Goal: Find specific page/section: Find specific page/section

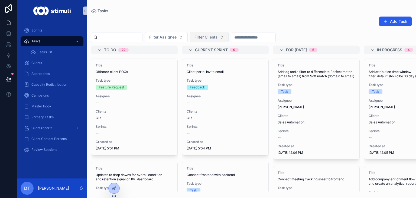
click at [217, 39] on span "Filter Clients" at bounding box center [205, 36] width 23 height 5
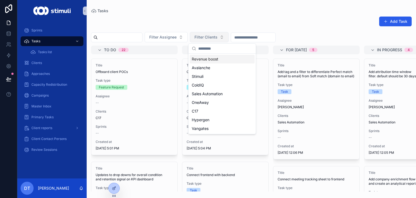
click at [217, 37] on span "Filter Clients" at bounding box center [205, 36] width 23 height 5
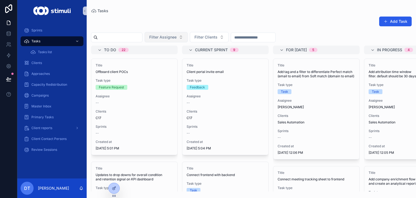
click at [176, 38] on span "Filter Assignee" at bounding box center [162, 36] width 27 height 5
click at [211, 37] on span "Filter Clients" at bounding box center [205, 36] width 23 height 5
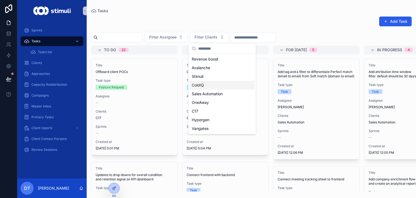
click at [223, 85] on div "ColdIQ" at bounding box center [221, 85] width 65 height 9
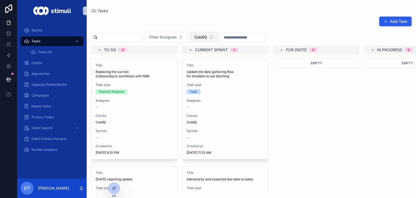
click at [214, 33] on button "ColdIQ" at bounding box center [204, 37] width 28 height 10
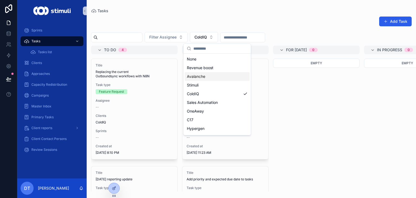
click at [208, 76] on div "Avalanche" at bounding box center [217, 76] width 65 height 9
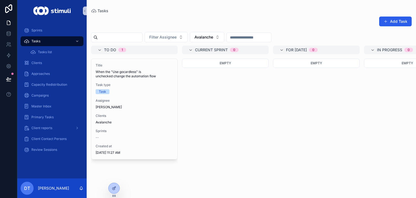
click at [221, 43] on div "Add Task Filter Assignee Avalanche To do 1 Title When the "Use gocardless" is u…" at bounding box center [251, 102] width 329 height 178
click at [213, 39] on span "Avalanche" at bounding box center [203, 36] width 19 height 5
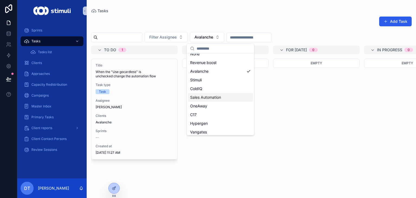
scroll to position [8, 0]
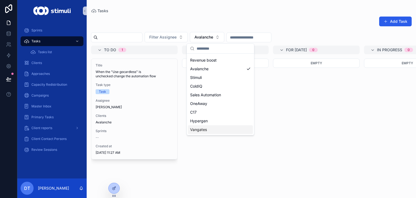
click at [209, 126] on div "Vangates" at bounding box center [220, 129] width 65 height 9
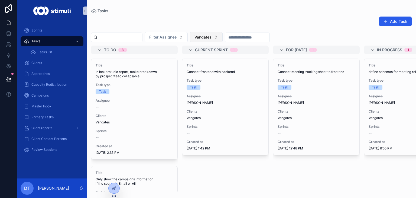
click at [210, 36] on span "Vangates" at bounding box center [202, 36] width 17 height 5
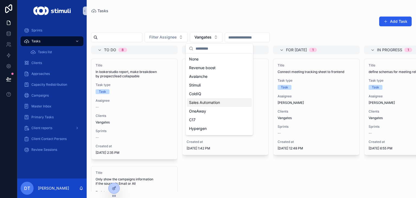
click at [191, 100] on span "Sales Automation" at bounding box center [204, 102] width 31 height 5
